Goal: Check status: Check status

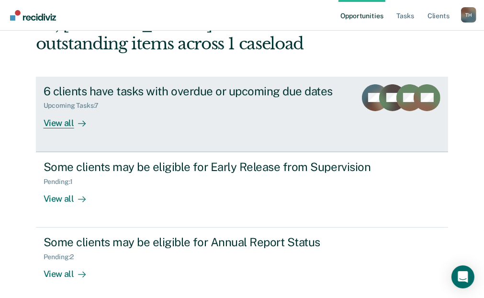
scroll to position [70, 0]
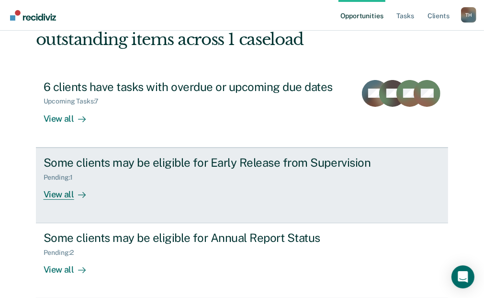
click at [56, 196] on div "View all" at bounding box center [71, 190] width 54 height 19
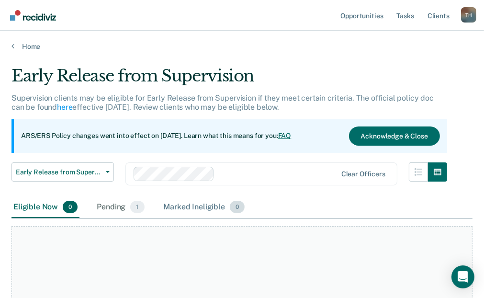
click at [197, 206] on div "Marked Ineligible 0" at bounding box center [204, 207] width 85 height 21
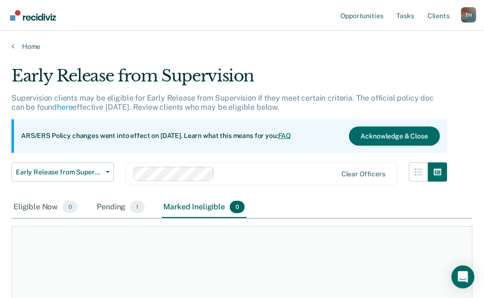
click at [196, 207] on div "Marked Ineligible 0" at bounding box center [204, 207] width 85 height 21
click at [109, 203] on div "Pending 1" at bounding box center [120, 207] width 51 height 21
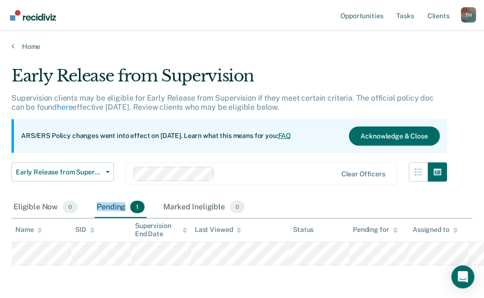
click at [109, 203] on div "Pending 1" at bounding box center [120, 207] width 51 height 21
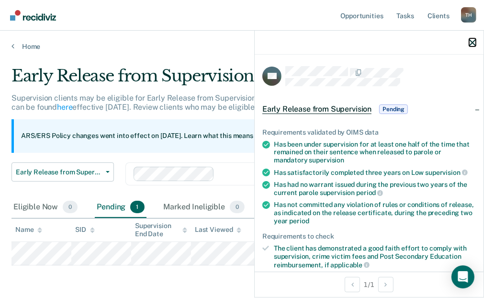
click at [471, 42] on icon "button" at bounding box center [472, 42] width 7 height 7
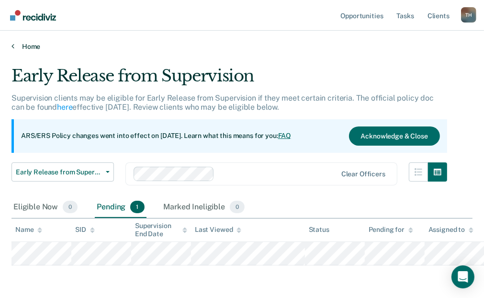
click at [31, 45] on link "Home" at bounding box center [241, 46] width 461 height 9
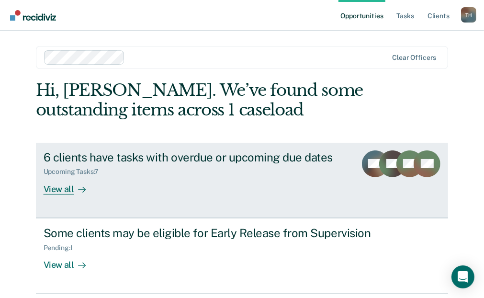
click at [61, 188] on div "View all" at bounding box center [71, 185] width 54 height 19
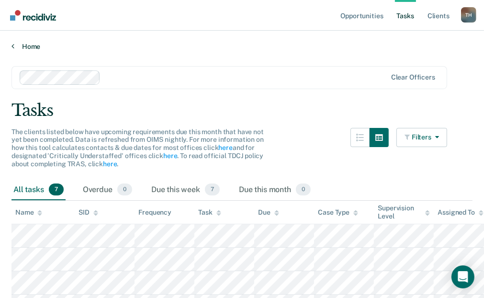
click at [27, 46] on link "Home" at bounding box center [241, 46] width 461 height 9
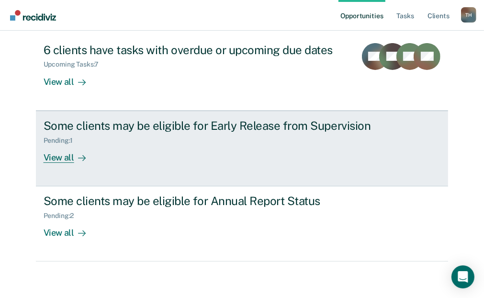
scroll to position [109, 0]
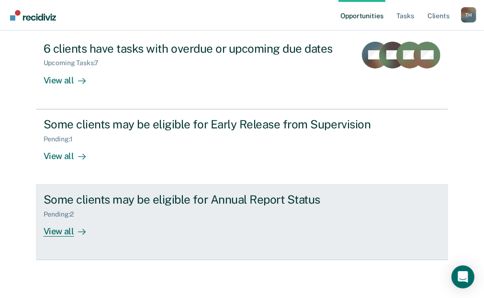
click at [59, 232] on div "View all" at bounding box center [71, 227] width 54 height 19
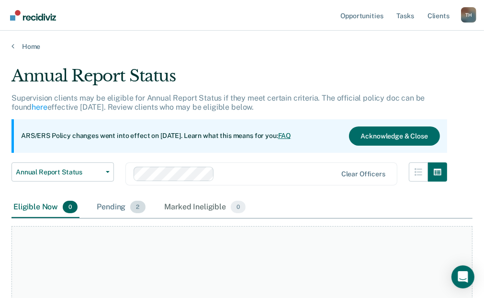
click at [109, 203] on div "Pending 2" at bounding box center [121, 207] width 52 height 21
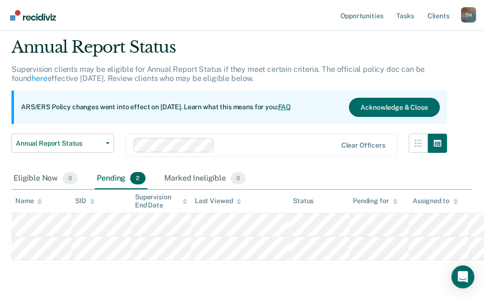
scroll to position [58, 0]
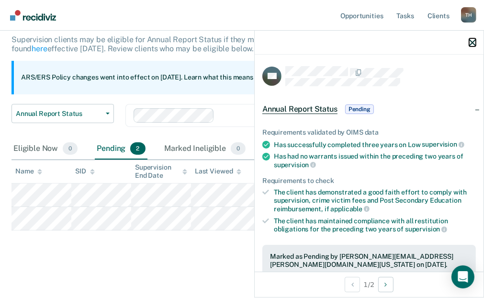
click at [471, 40] on icon "button" at bounding box center [472, 42] width 7 height 7
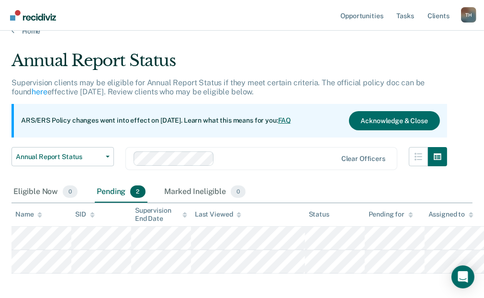
scroll to position [0, 0]
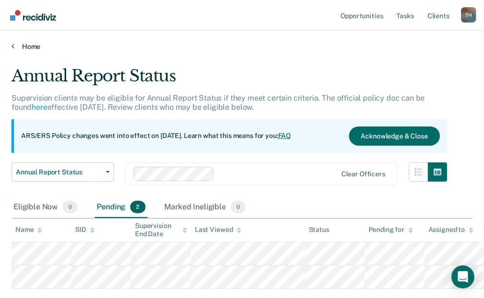
click at [28, 45] on link "Home" at bounding box center [241, 46] width 461 height 9
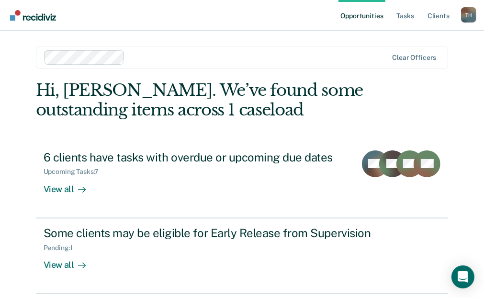
click at [28, 45] on main "Clear officers Hi, [PERSON_NAME]. We’ve found some outstanding items across 1 c…" at bounding box center [242, 207] width 436 height 353
